Goal: Task Accomplishment & Management: Complete application form

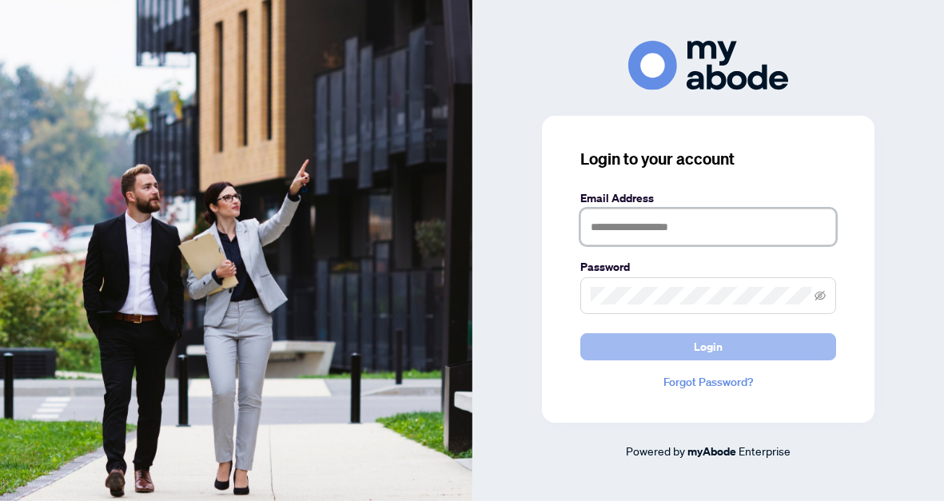
type input "**********"
click at [718, 347] on span "Login" at bounding box center [708, 347] width 29 height 26
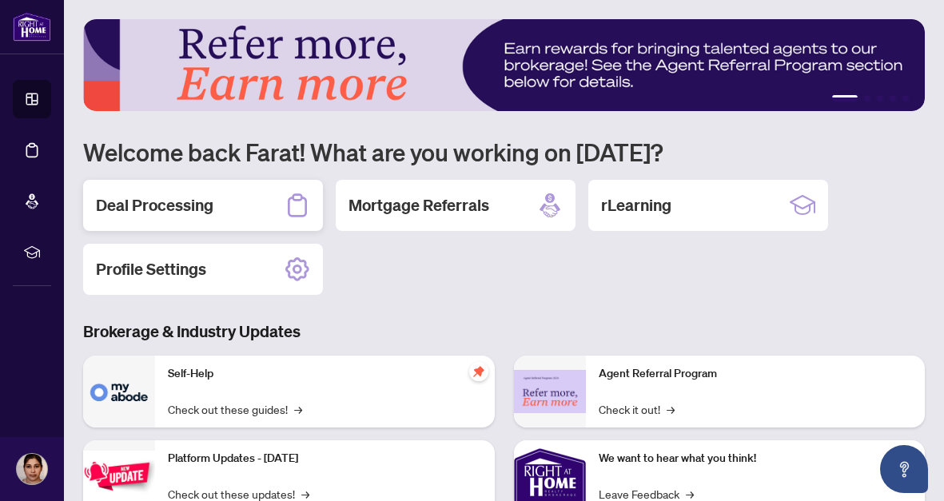
click at [237, 189] on div "Deal Processing" at bounding box center [203, 205] width 240 height 51
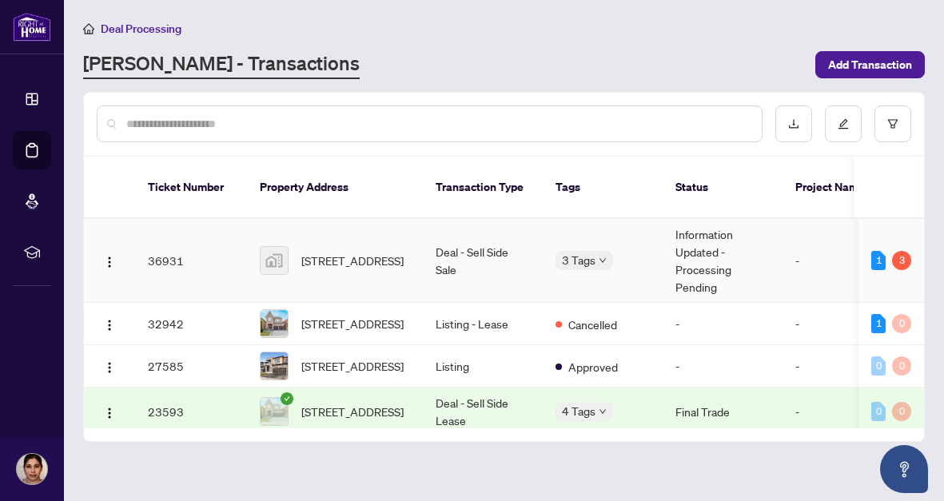
click at [353, 252] on span "19 Hoad Street, Clarington, ON, Canada" at bounding box center [352, 261] width 102 height 18
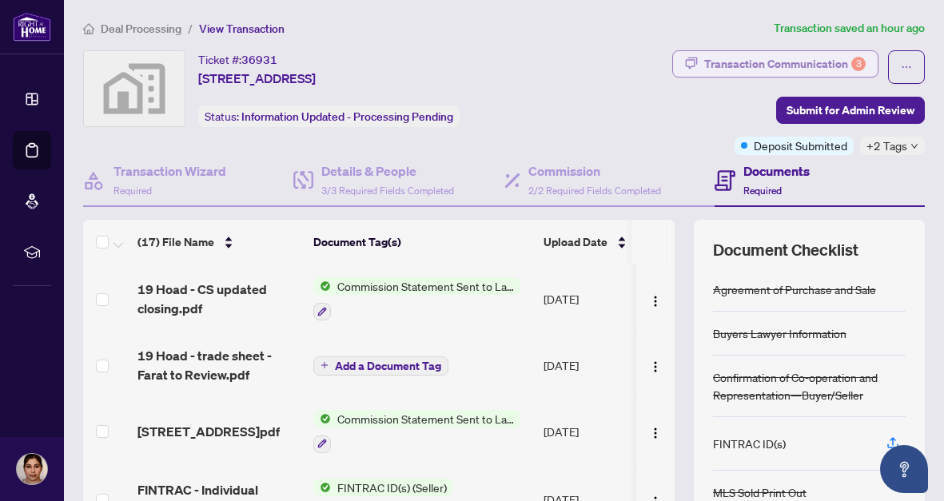
click at [829, 61] on div "Transaction Communication 3" at bounding box center [785, 64] width 162 height 26
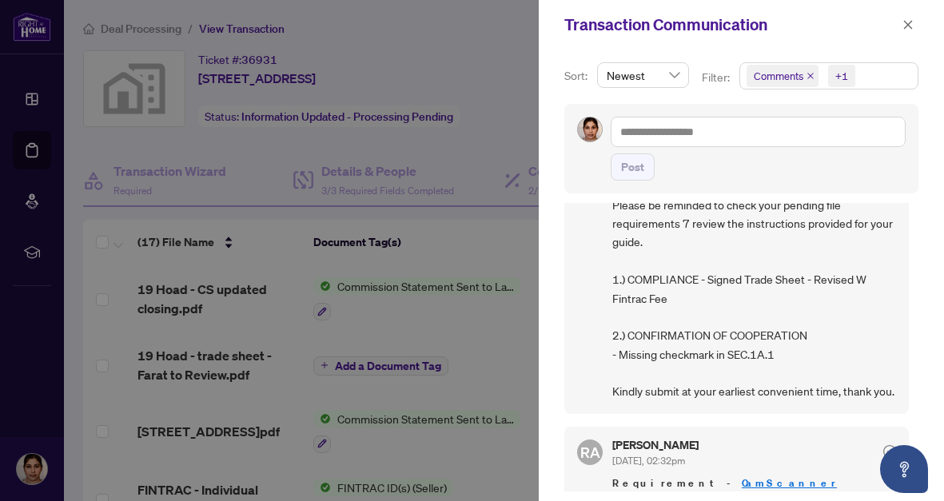
scroll to position [454, 0]
click at [905, 27] on icon "close" at bounding box center [908, 24] width 9 height 9
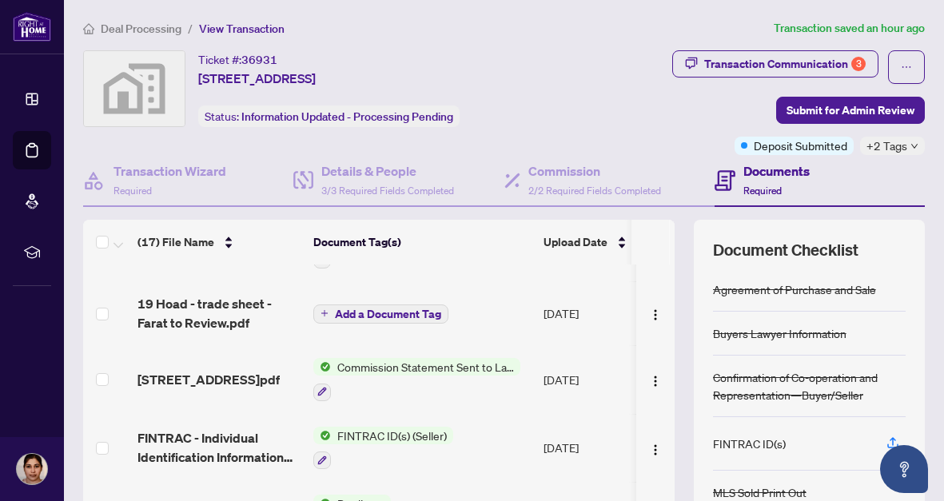
scroll to position [58, 0]
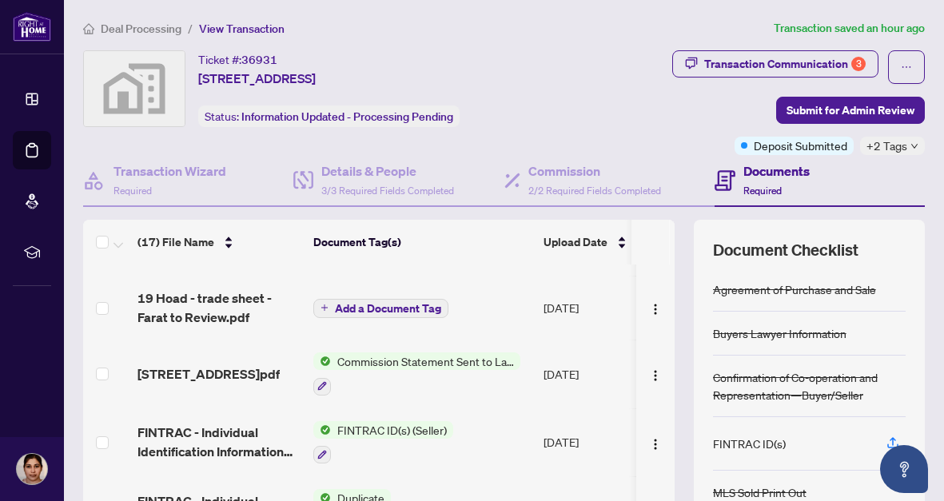
click at [428, 360] on span "Commission Statement Sent to Lawyer" at bounding box center [425, 362] width 189 height 18
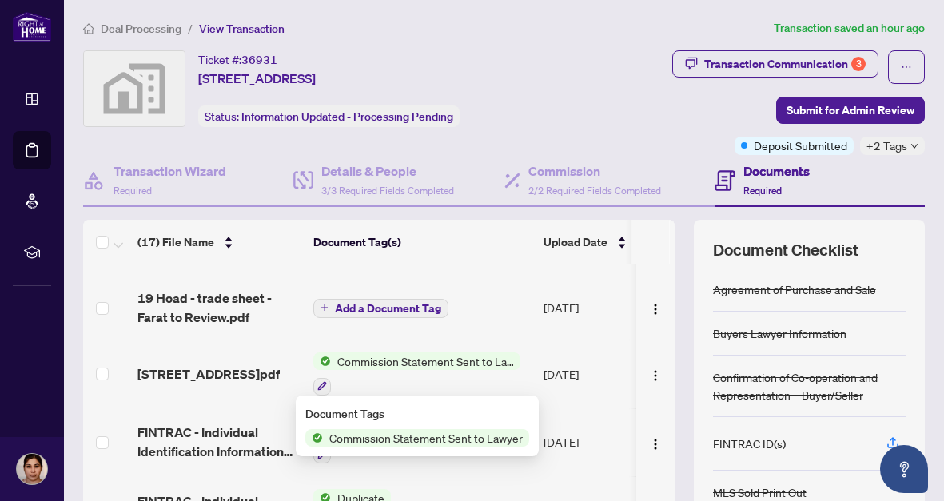
click at [408, 435] on span "Commission Statement Sent to Lawyer" at bounding box center [426, 438] width 206 height 18
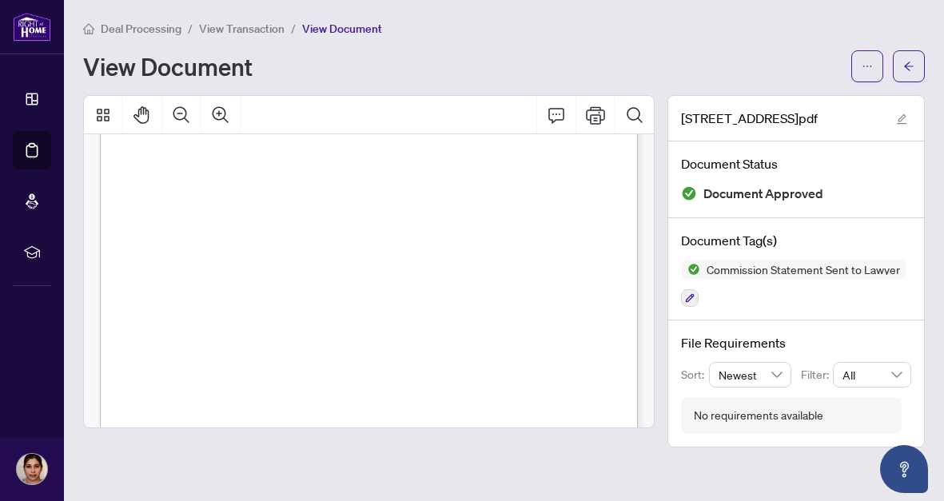
scroll to position [87, 0]
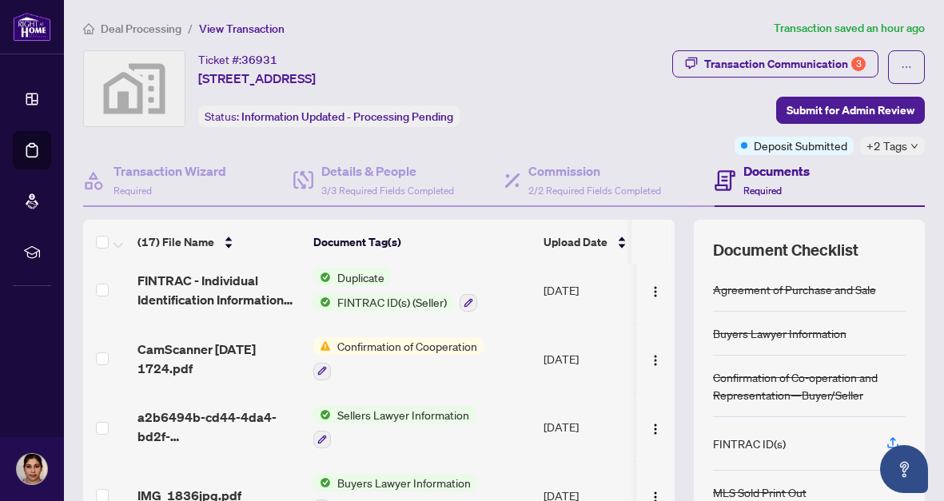
scroll to position [321, 0]
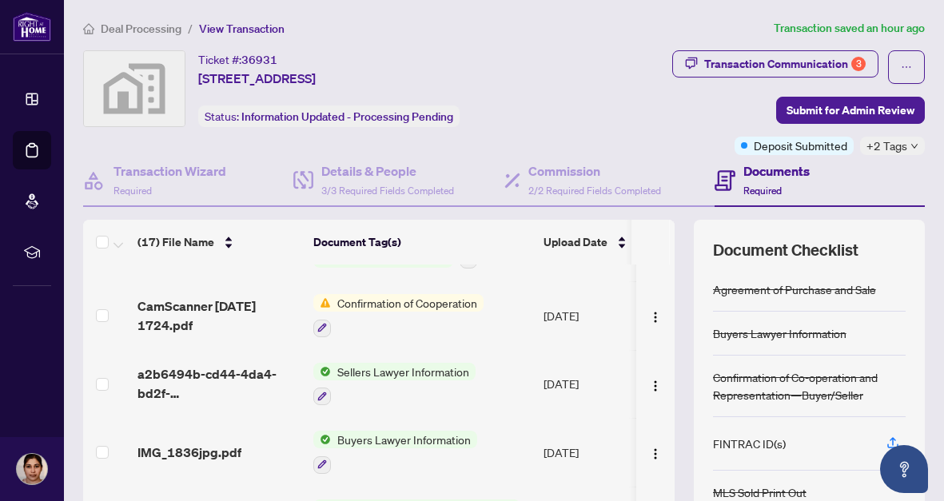
click at [392, 298] on span "Confirmation of Cooperation" at bounding box center [407, 303] width 153 height 18
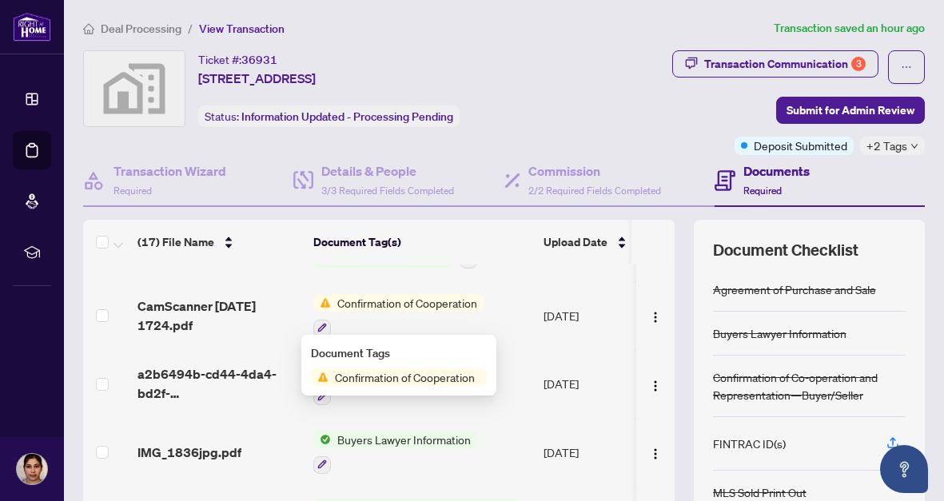
click at [388, 377] on span "Confirmation of Cooperation" at bounding box center [405, 378] width 153 height 18
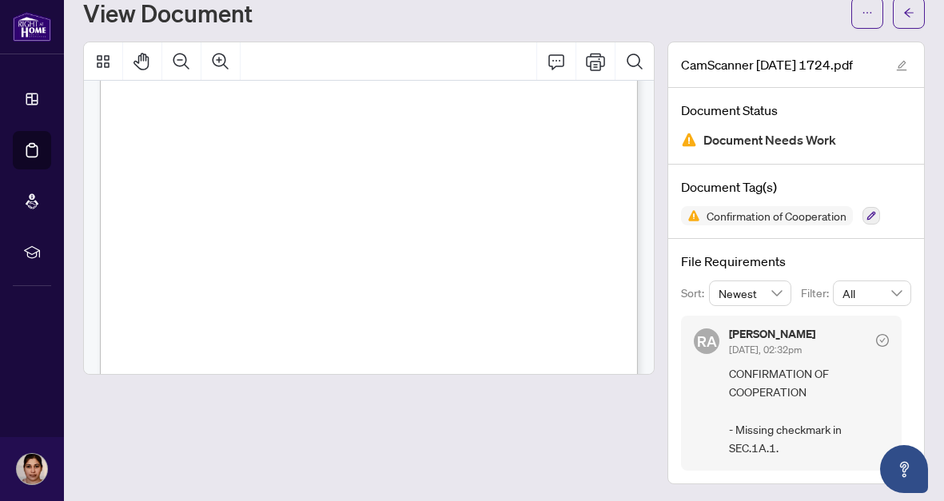
scroll to position [209, 0]
click at [197, 139] on div "Page 1" at bounding box center [396, 270] width 592 height 766
click at [592, 54] on icon "Print" at bounding box center [595, 62] width 19 height 18
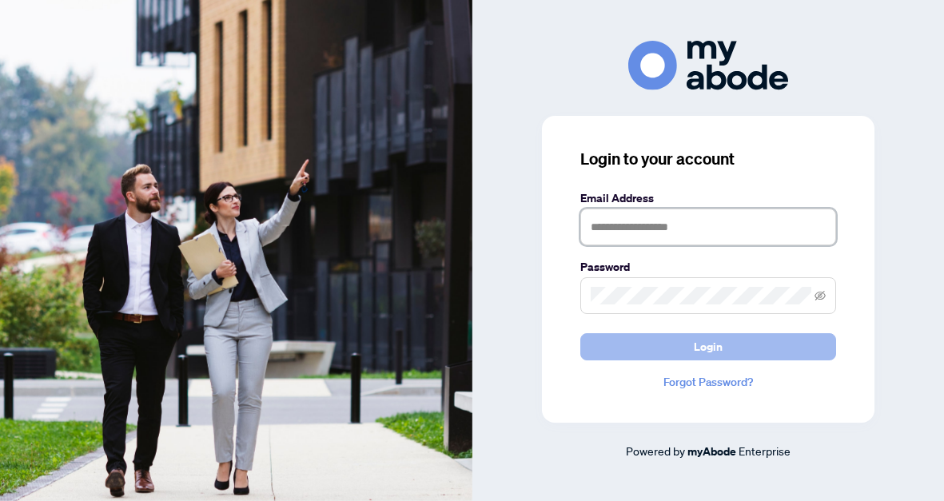
type input "**********"
click at [638, 348] on button "Login" at bounding box center [708, 346] width 256 height 27
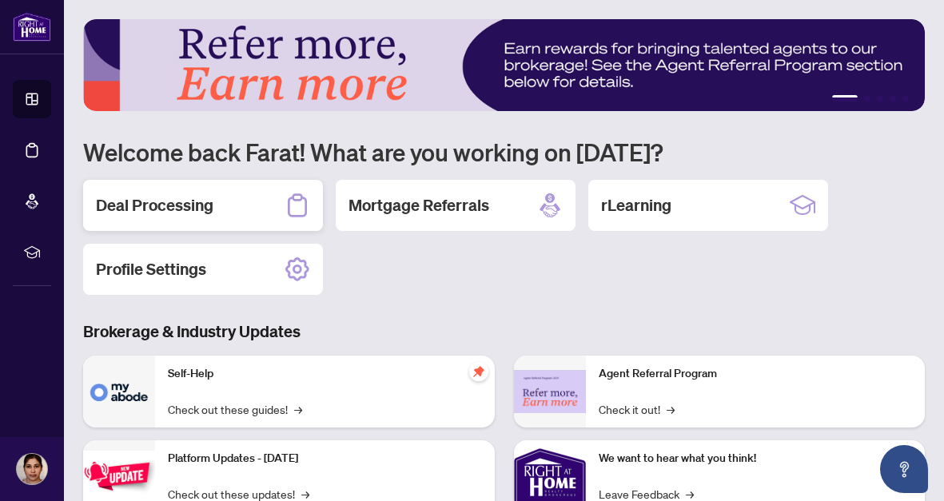
click at [199, 201] on h2 "Deal Processing" at bounding box center [155, 205] width 118 height 22
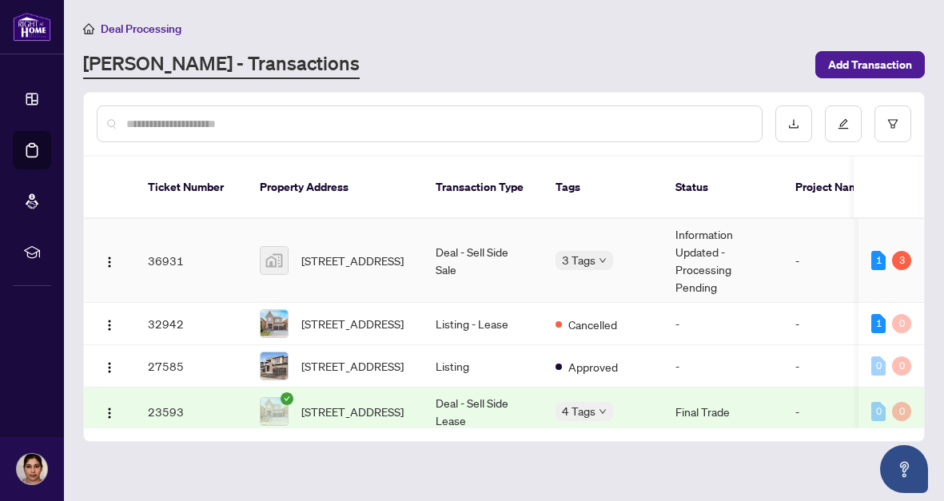
click at [433, 233] on td "Deal - Sell Side Sale" at bounding box center [483, 261] width 120 height 84
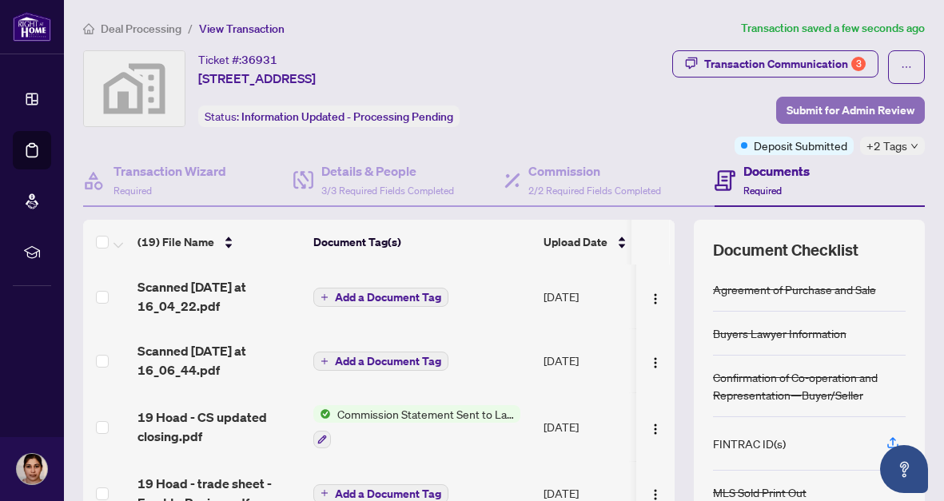
click at [847, 109] on span "Submit for Admin Review" at bounding box center [851, 111] width 128 height 26
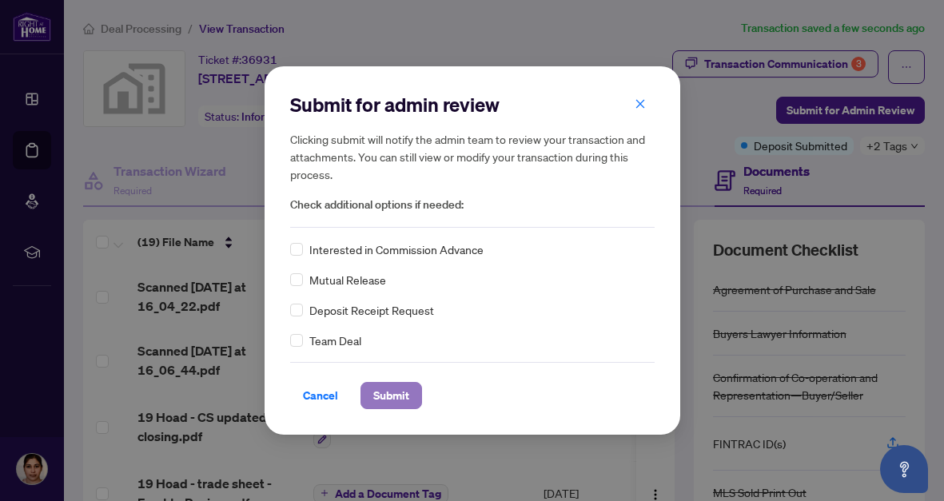
click at [384, 395] on span "Submit" at bounding box center [391, 396] width 36 height 26
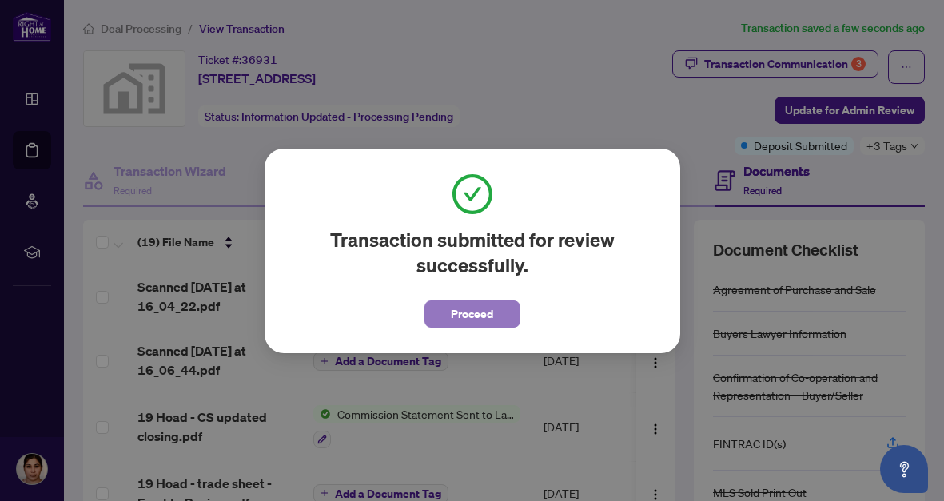
click at [483, 320] on span "Proceed" at bounding box center [472, 314] width 42 height 26
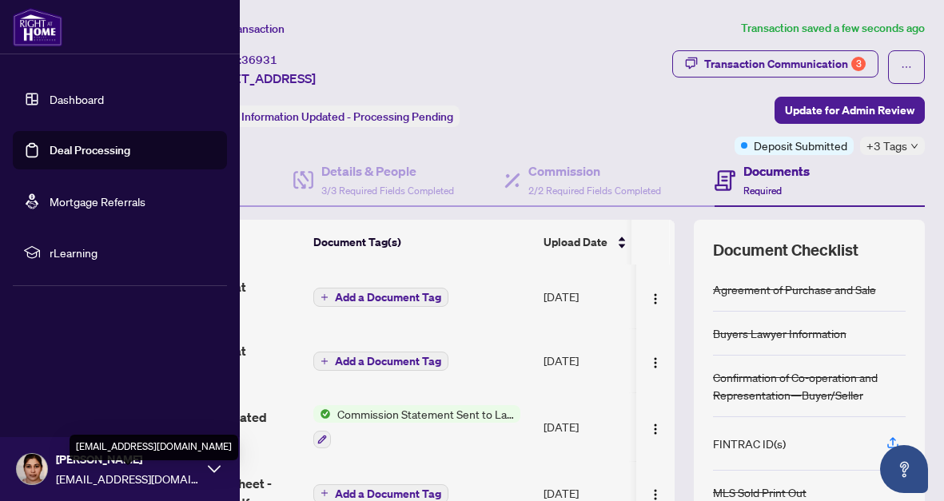
click at [63, 465] on span "[PERSON_NAME]" at bounding box center [128, 460] width 144 height 18
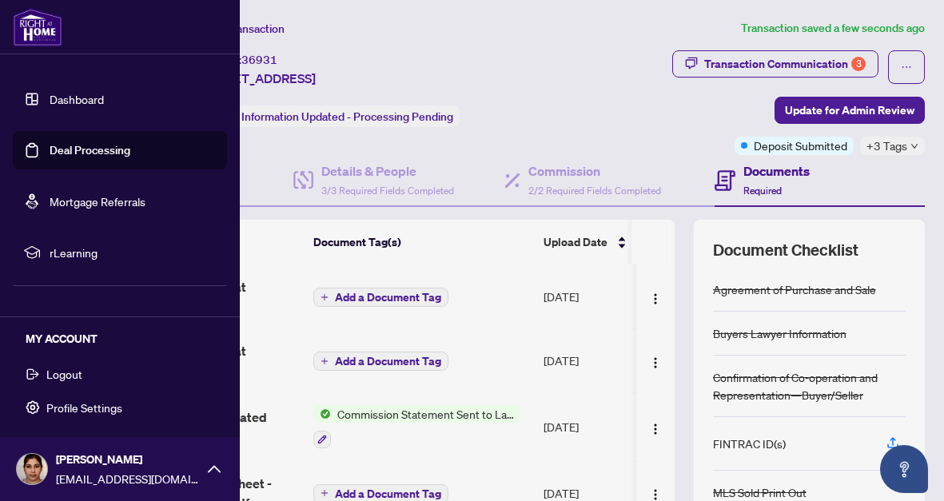
click at [66, 377] on span "Logout" at bounding box center [64, 374] width 36 height 26
